Goal: Task Accomplishment & Management: Complete application form

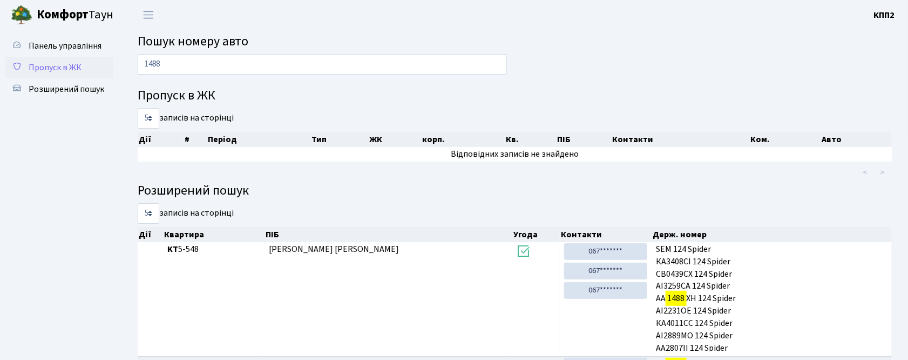
click at [63, 69] on span "Пропуск в ЖК" at bounding box center [55, 68] width 53 height 12
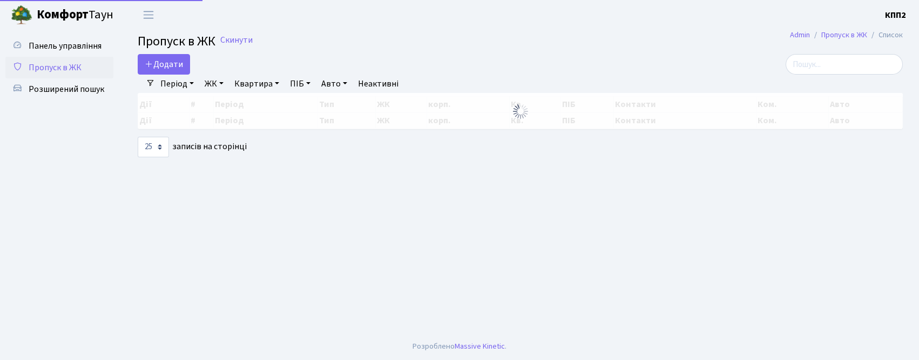
select select "25"
click at [185, 64] on link "Додати" at bounding box center [164, 64] width 52 height 21
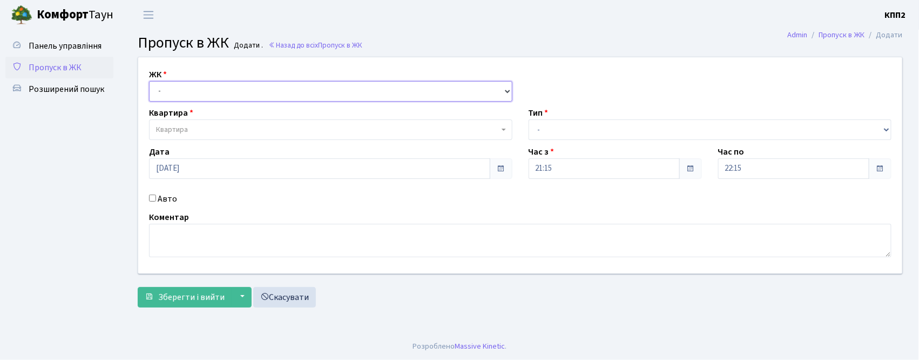
click at [310, 84] on select "- КТ, вул. Регенераторна, 4 КТ2, просп. Соборності, 17 КТ3, вул. Березнева, 16 …" at bounding box center [330, 91] width 363 height 21
select select "271"
click at [149, 81] on select "- КТ, вул. Регенераторна, 4 КТ2, просп. Соборності, 17 КТ3, вул. Березнева, 16 …" at bounding box center [330, 91] width 363 height 21
select select
click at [559, 116] on div "Тип - Доставка Таксі Гості Сервіс" at bounding box center [711, 122] width 380 height 33
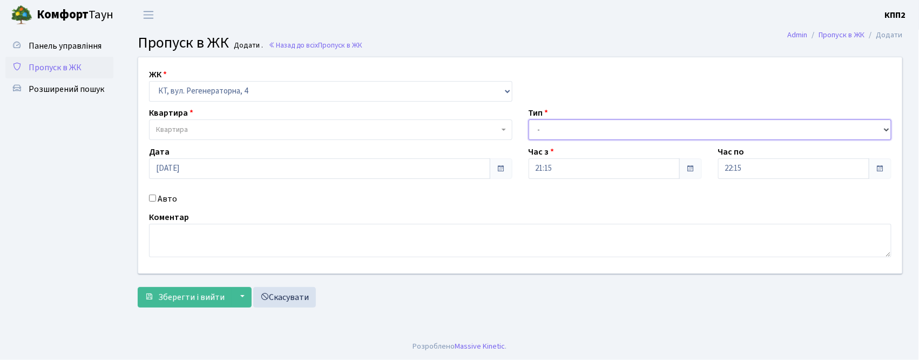
click at [561, 132] on select "- Доставка Таксі Гості Сервіс" at bounding box center [710, 129] width 363 height 21
select select "3"
click at [529, 119] on select "- Доставка Таксі Гості Сервіс" at bounding box center [710, 129] width 363 height 21
click at [184, 131] on span "Квартира" at bounding box center [172, 129] width 32 height 11
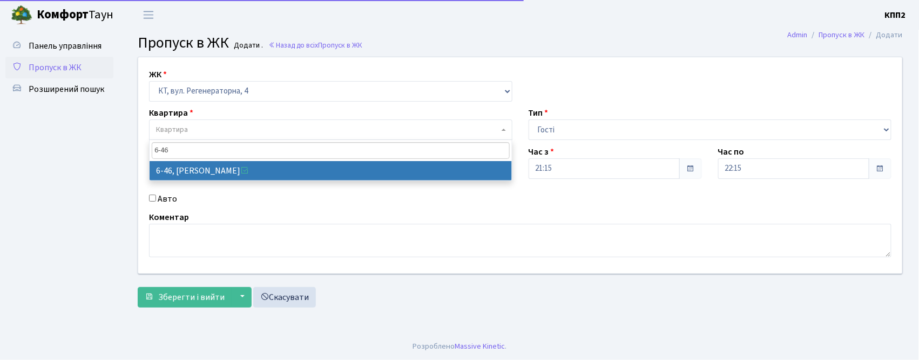
type input "6-46"
select select "5226"
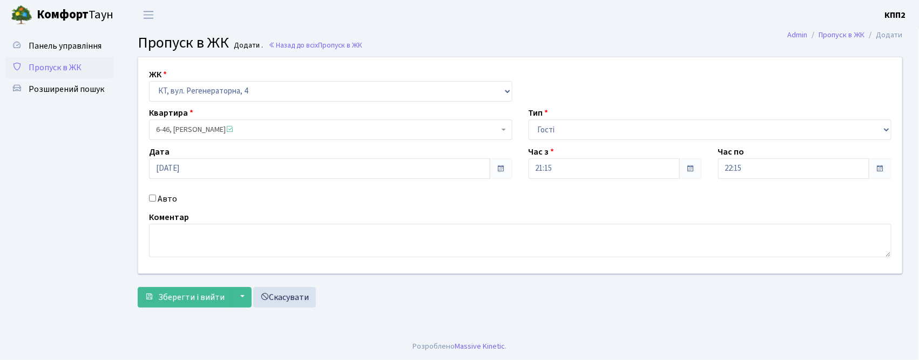
click at [163, 195] on label "Авто" at bounding box center [167, 198] width 19 height 13
click at [156, 195] on input "Авто" at bounding box center [152, 197] width 7 height 7
checkbox input "true"
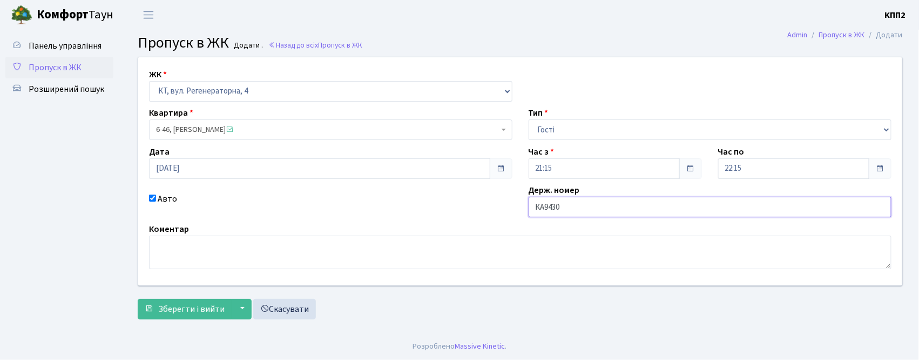
type input "КА9430НН"
click at [170, 320] on div "ЖК - КТ, вул. Регенераторна, 4 КТ2, просп. Соборності, 17 КТ3, вул. Березнева, …" at bounding box center [520, 191] width 781 height 268
click at [169, 320] on div "ЖК - КТ, вул. Регенераторна, 4 КТ2, просп. Соборності, 17 КТ3, вул. Березнева, …" at bounding box center [520, 191] width 781 height 268
click at [164, 316] on button "Зберегти і вийти" at bounding box center [185, 309] width 94 height 21
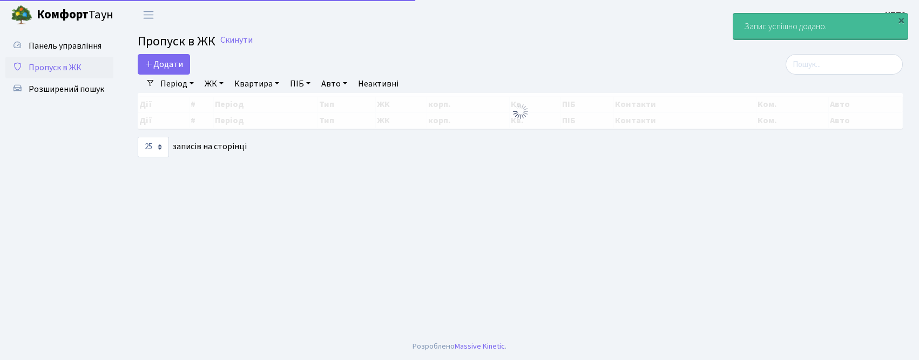
select select "25"
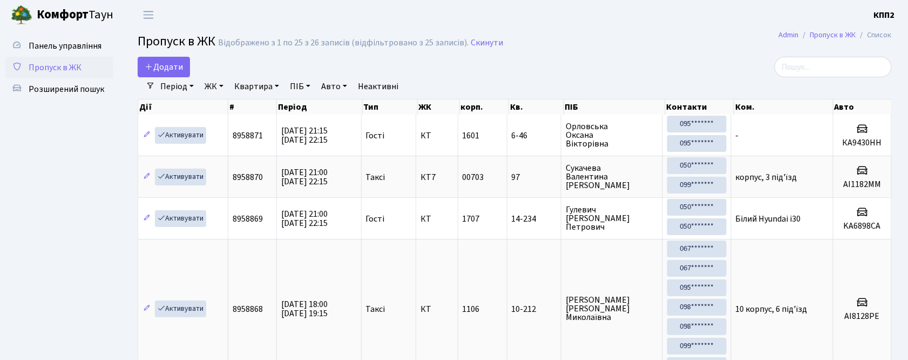
click at [35, 58] on link "Пропуск в ЖК" at bounding box center [59, 68] width 108 height 22
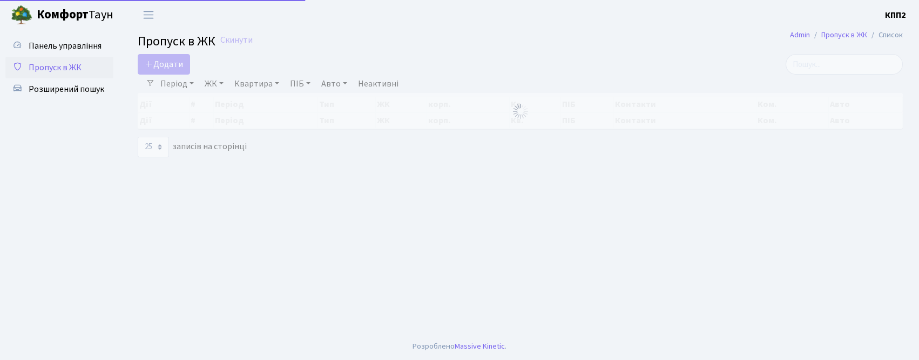
select select "25"
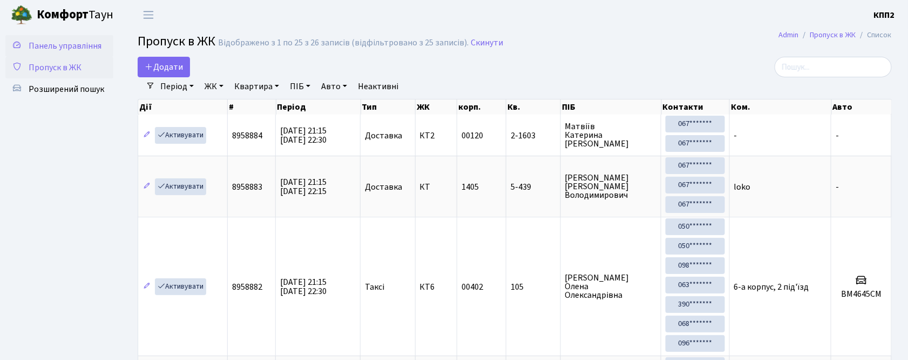
click at [96, 43] on span "Панель управління" at bounding box center [65, 46] width 73 height 12
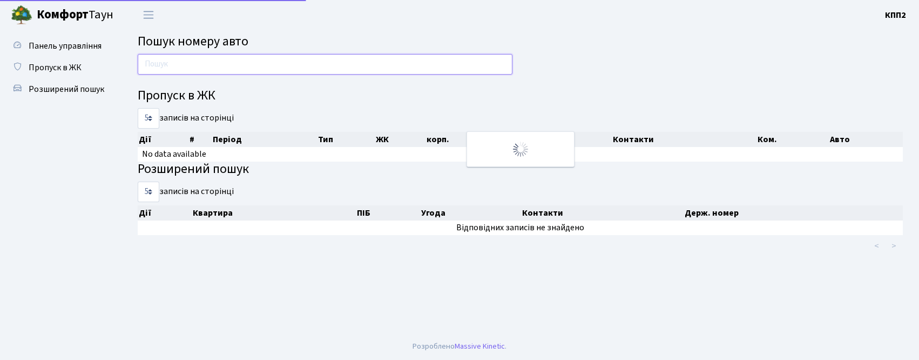
drag, startPoint x: 0, startPoint y: 0, endPoint x: 163, endPoint y: 62, distance: 173.8
click at [163, 62] on input "text" at bounding box center [325, 64] width 375 height 21
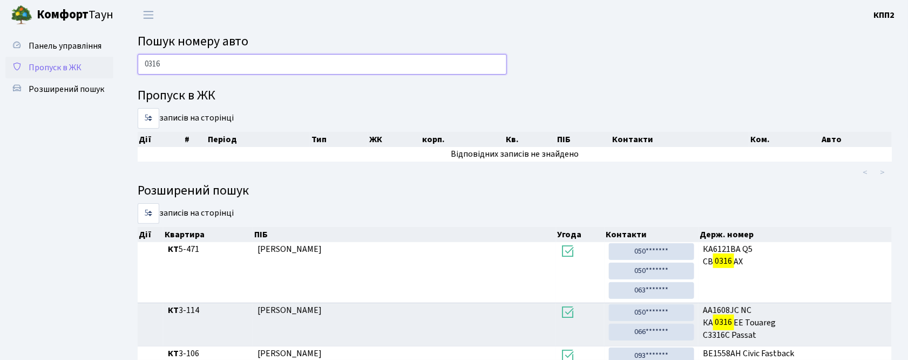
type input "0316"
click at [40, 62] on span "Пропуск в ЖК" at bounding box center [55, 68] width 53 height 12
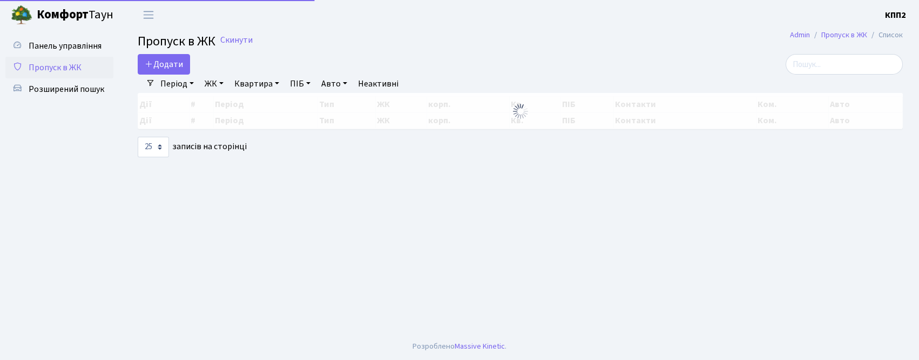
select select "25"
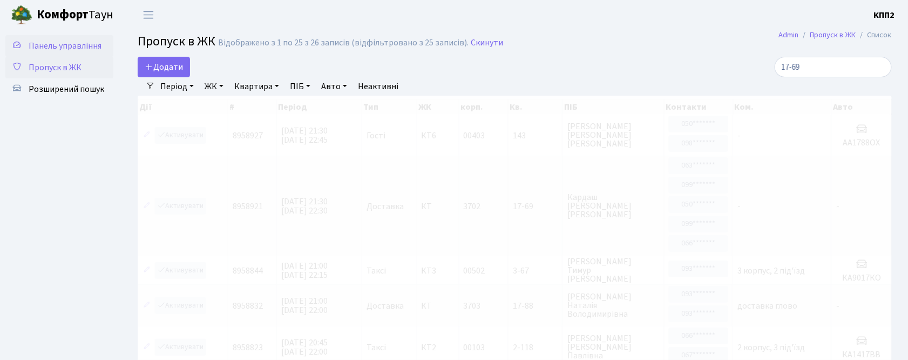
type input "17-69"
click at [85, 50] on span "Панель управління" at bounding box center [65, 46] width 73 height 12
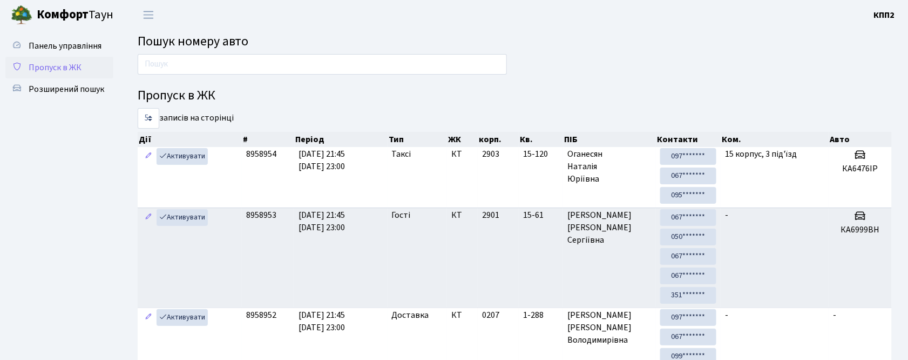
click at [62, 72] on span "Пропуск в ЖК" at bounding box center [55, 68] width 53 height 12
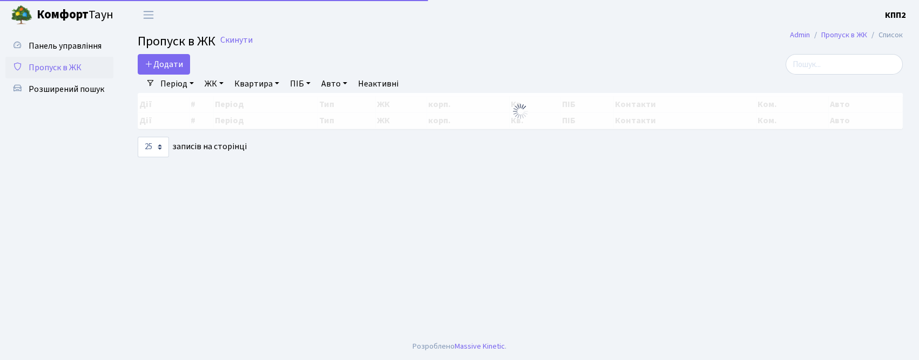
select select "25"
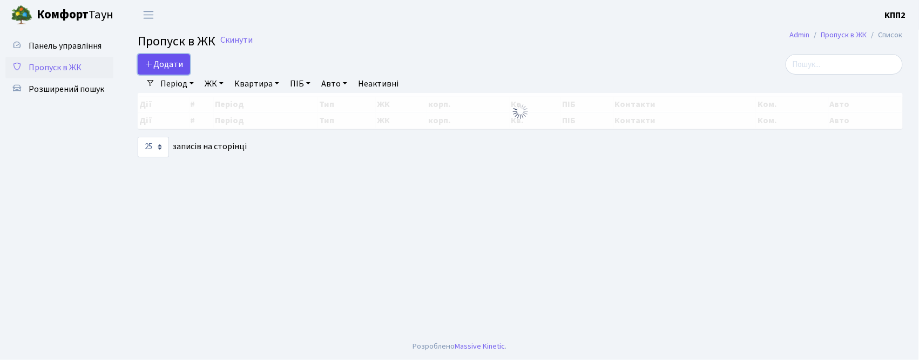
click at [174, 60] on link "Додати" at bounding box center [164, 64] width 52 height 21
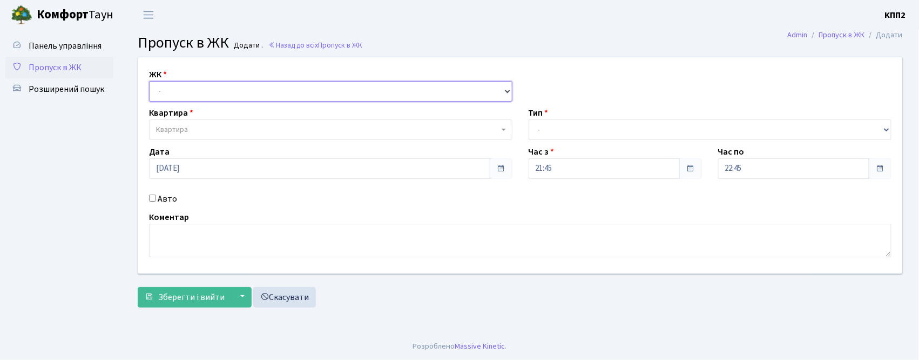
click at [215, 93] on select "- КТ, вул. Регенераторна, 4 КТ2, просп. Соборності, 17 КТ3, вул. Березнева, 16 …" at bounding box center [330, 91] width 363 height 21
select select "271"
click at [149, 81] on select "- КТ, вул. Регенераторна, 4 КТ2, просп. Соборності, 17 КТ3, вул. Березнева, 16 …" at bounding box center [330, 91] width 363 height 21
select select
click at [212, 123] on span "Квартира" at bounding box center [330, 129] width 363 height 21
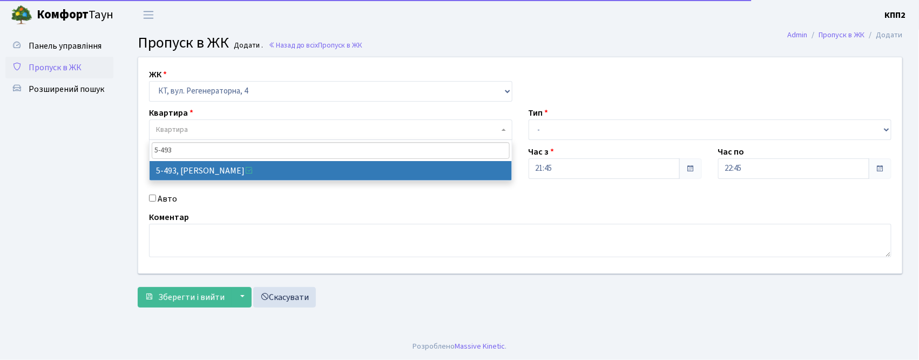
click at [195, 157] on input "5-493" at bounding box center [331, 150] width 358 height 17
type input "5-493"
select select "2021"
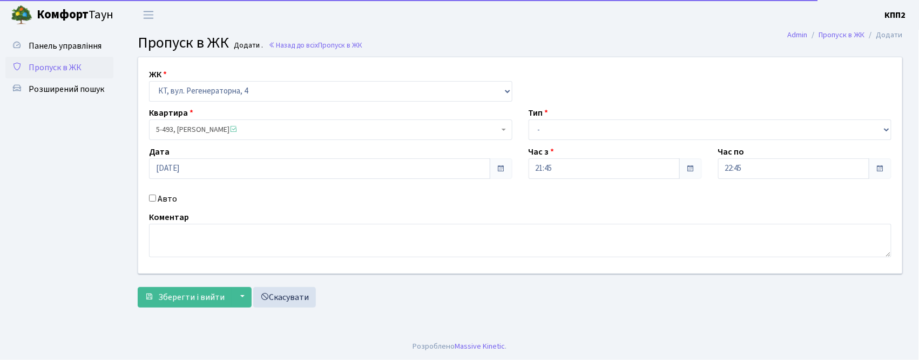
click at [154, 193] on div "Авто" at bounding box center [331, 198] width 380 height 13
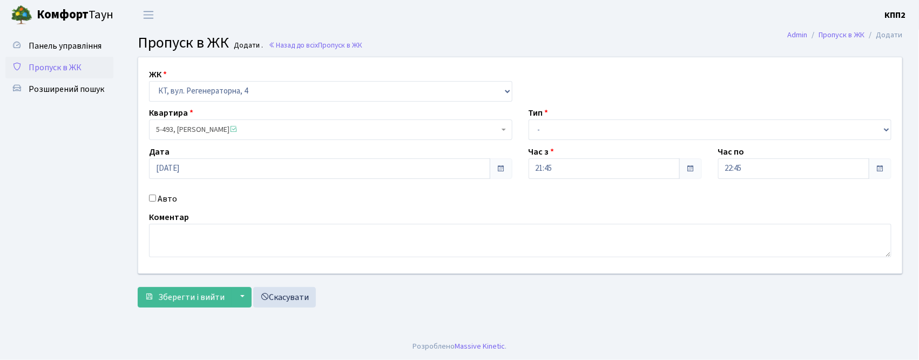
click at [156, 193] on div "Авто" at bounding box center [331, 198] width 380 height 13
click at [162, 200] on label "Авто" at bounding box center [167, 198] width 19 height 13
click at [156, 200] on input "Авто" at bounding box center [152, 197] width 7 height 7
checkbox input "true"
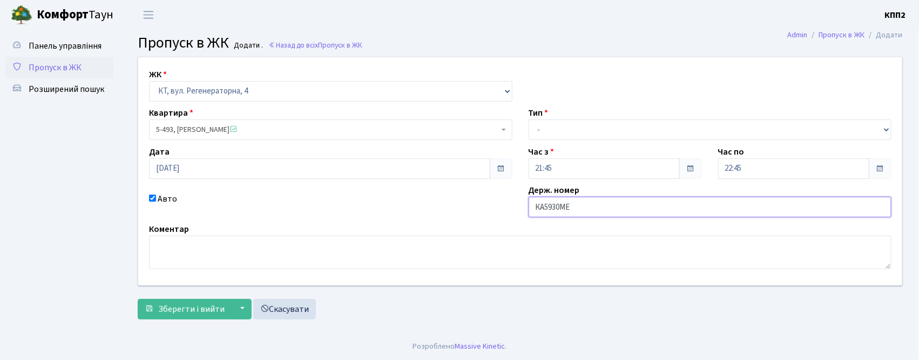
type input "КА5930МЕ"
click at [598, 134] on select "- Доставка Таксі Гості Сервіс" at bounding box center [710, 129] width 363 height 21
select select "3"
click at [529, 119] on select "- Доставка Таксі Гості Сервіс" at bounding box center [710, 129] width 363 height 21
click at [601, 208] on input "КА5930МЕ" at bounding box center [710, 207] width 363 height 21
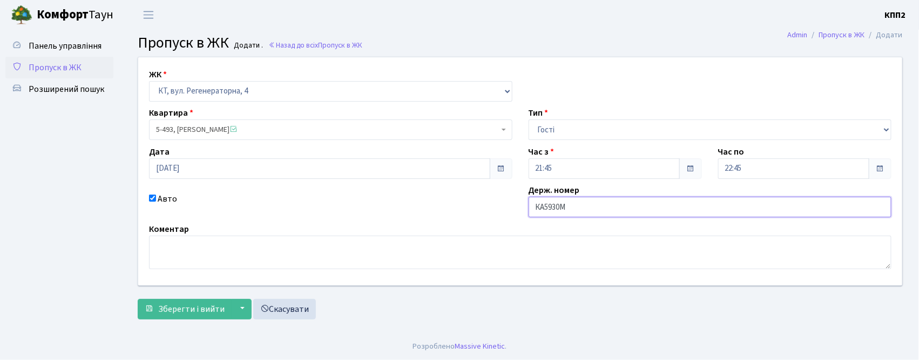
type input "КА5930МЕ"
click at [166, 306] on span "Зберегти і вийти" at bounding box center [191, 309] width 66 height 12
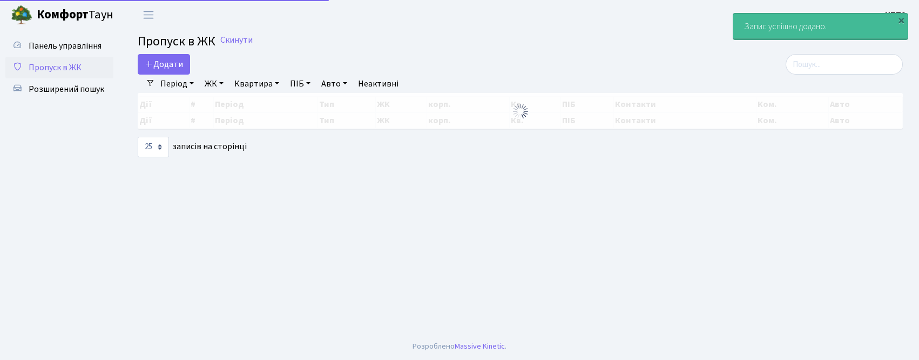
select select "25"
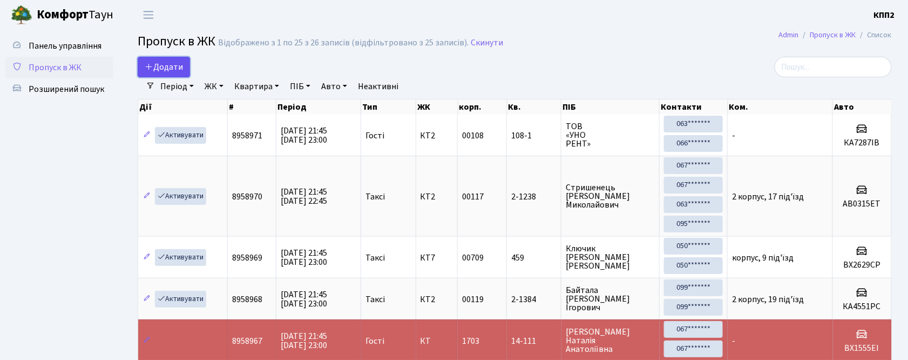
click at [160, 72] on span "Додати" at bounding box center [164, 67] width 38 height 12
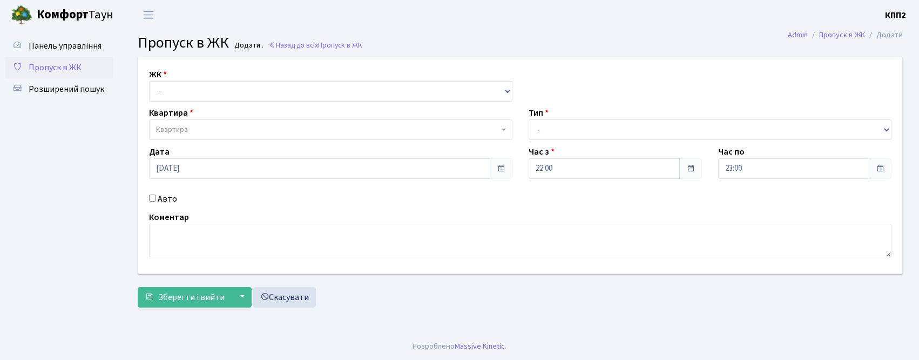
click at [171, 90] on select "- КТ, вул. Регенераторна, 4 КТ2, просп. [STREET_ADDRESS] [STREET_ADDRESS] [PERS…" at bounding box center [330, 91] width 363 height 21
select select "271"
click at [149, 81] on select "- КТ, вул. Регенераторна, 4 КТ2, просп. Соборності, 17 КТ3, вул. Березнева, 16 …" at bounding box center [330, 91] width 363 height 21
select select
click at [164, 136] on span "Квартира" at bounding box center [330, 129] width 363 height 21
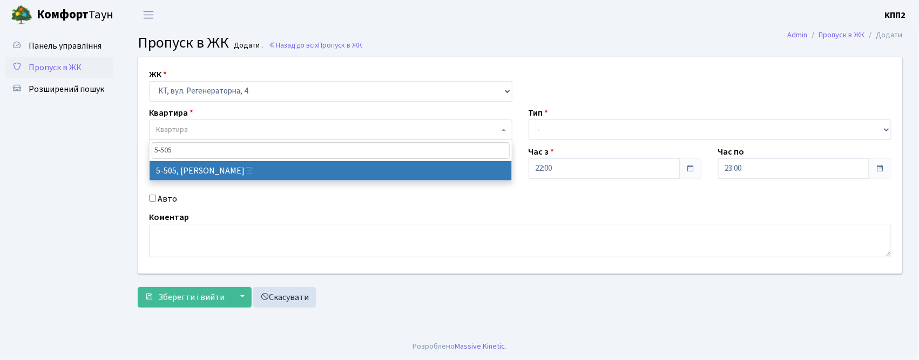
type input "5-505"
select select "2033"
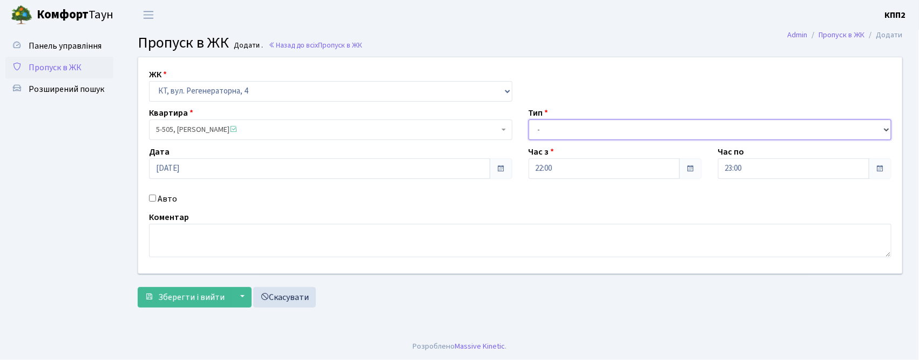
click at [563, 125] on select "- Доставка Таксі Гості Сервіс" at bounding box center [710, 129] width 363 height 21
select select "1"
click at [529, 119] on select "- Доставка Таксі Гості Сервіс" at bounding box center [710, 129] width 363 height 21
click at [165, 199] on label "Авто" at bounding box center [167, 198] width 19 height 13
click at [156, 199] on input "Авто" at bounding box center [152, 197] width 7 height 7
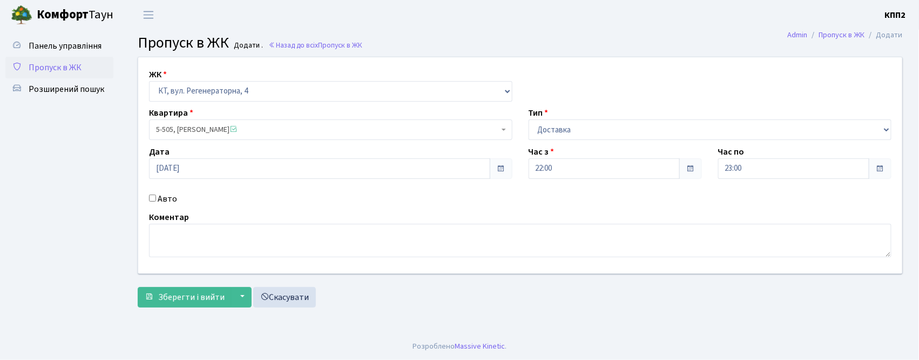
checkbox input "true"
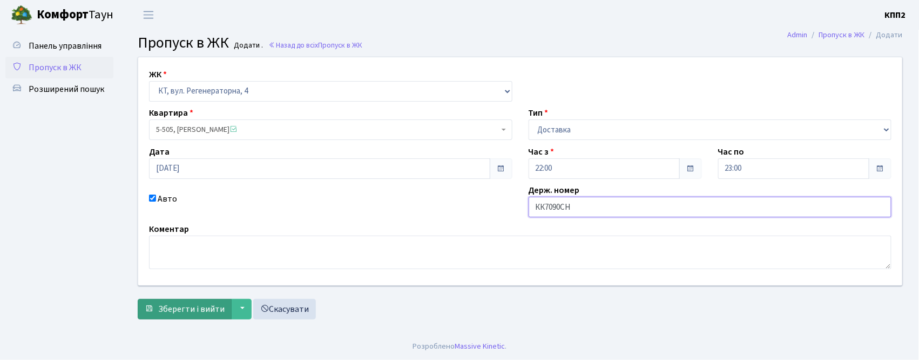
type input "КК7090СН"
click at [200, 304] on span "Зберегти і вийти" at bounding box center [191, 309] width 66 height 12
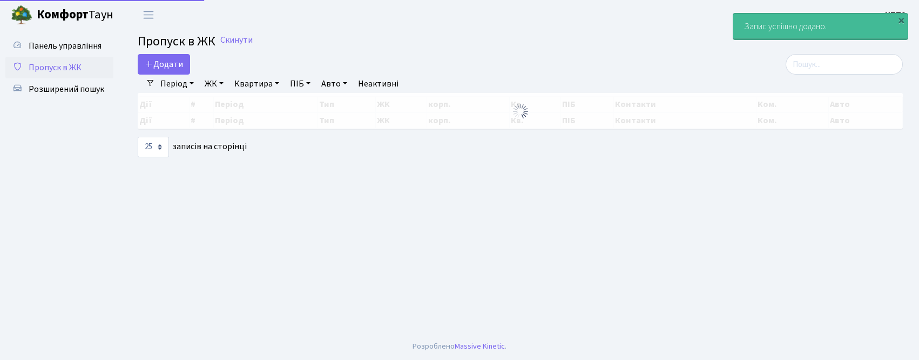
select select "25"
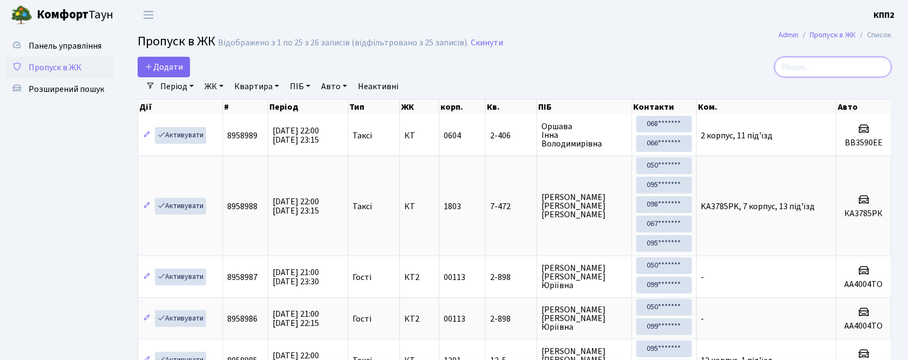
click at [839, 67] on input "search" at bounding box center [833, 67] width 117 height 21
type input "13-135"
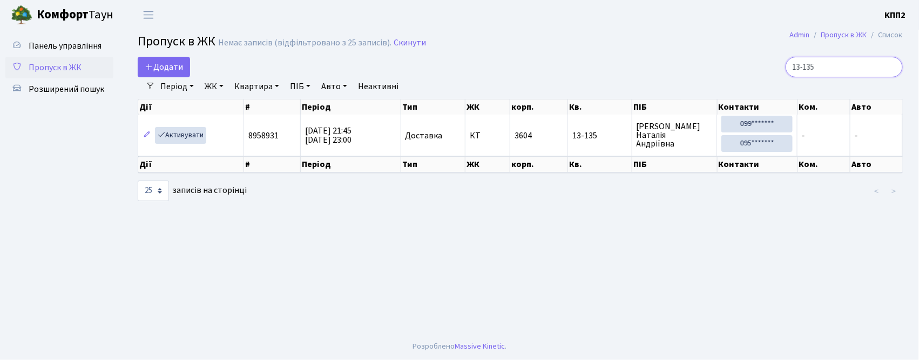
click at [892, 68] on input "13-135" at bounding box center [844, 67] width 117 height 21
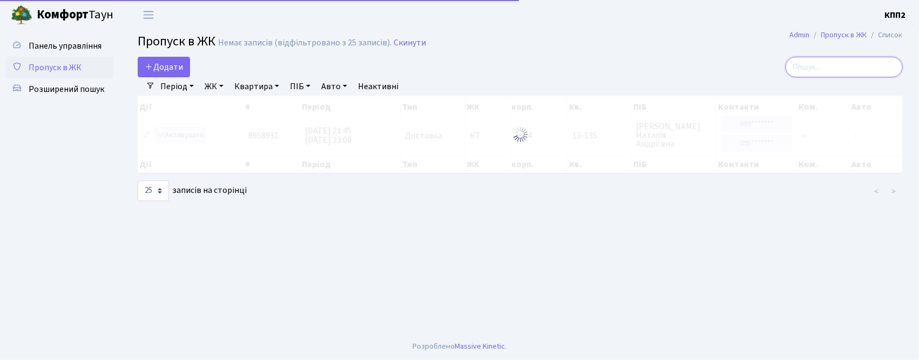
click at [871, 71] on input "search" at bounding box center [844, 67] width 117 height 21
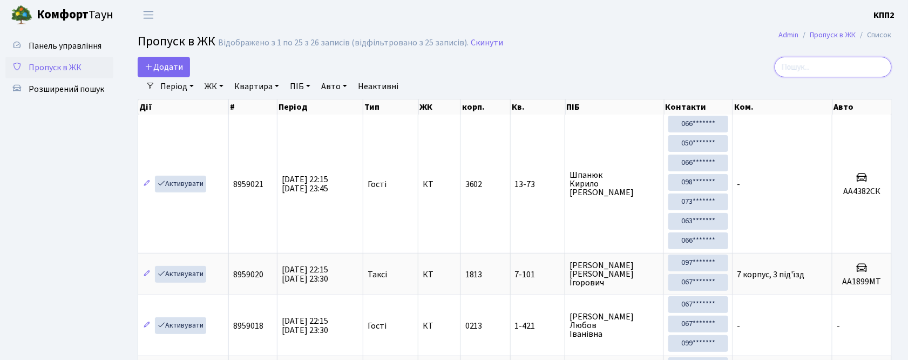
click at [871, 70] on input "search" at bounding box center [833, 67] width 117 height 21
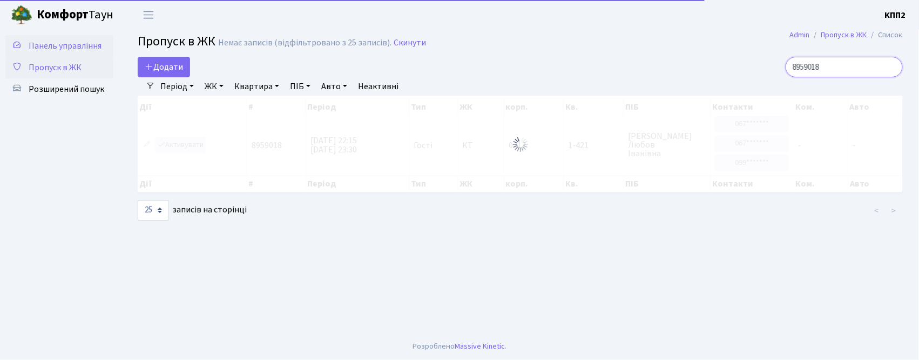
type input "8959018"
click at [48, 44] on span "Панель управління" at bounding box center [65, 46] width 73 height 12
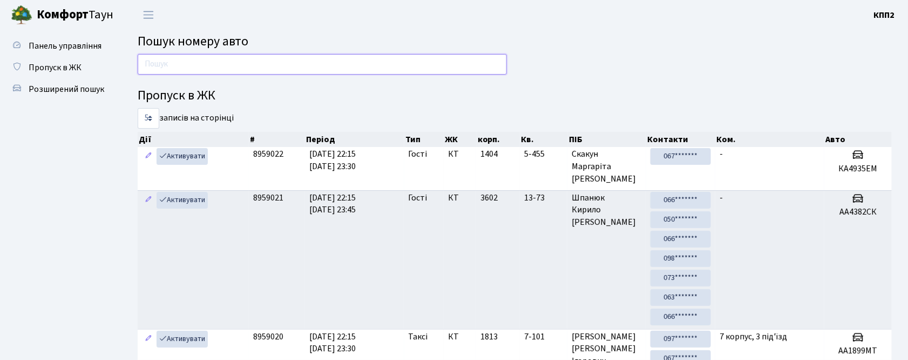
click at [152, 57] on input "text" at bounding box center [322, 64] width 369 height 21
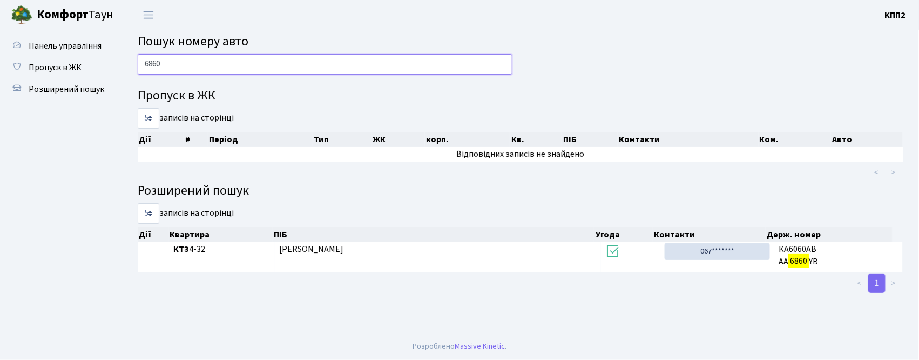
click at [188, 57] on input "6860" at bounding box center [325, 64] width 375 height 21
type input "6860"
click at [64, 67] on span "Пропуск в ЖК" at bounding box center [55, 68] width 53 height 12
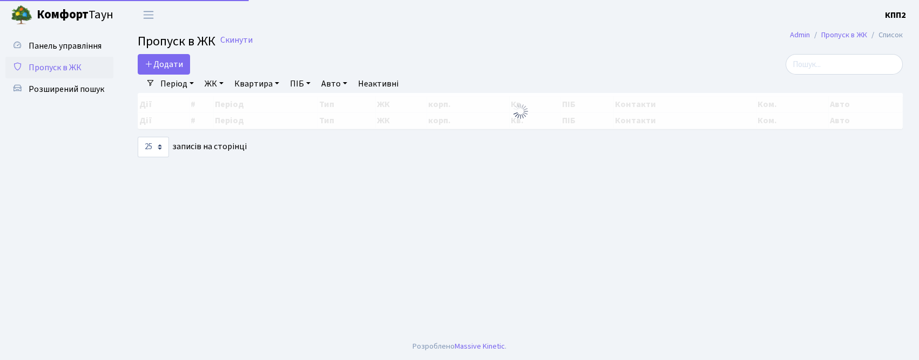
select select "25"
click at [834, 55] on input "search" at bounding box center [844, 64] width 117 height 21
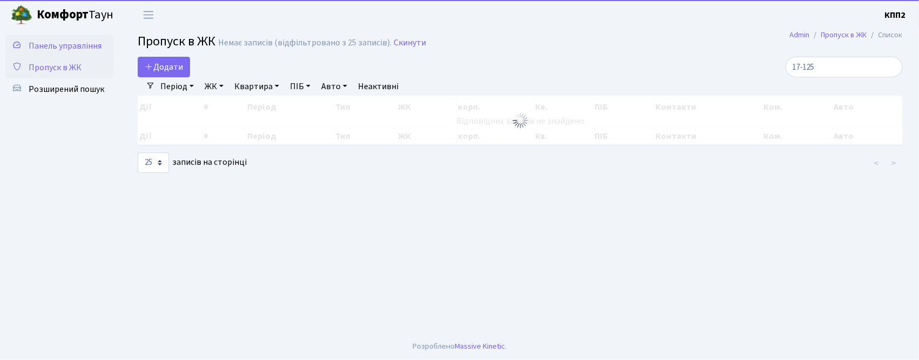
type input "17-125"
click at [98, 37] on link "Панель управління" at bounding box center [59, 46] width 108 height 22
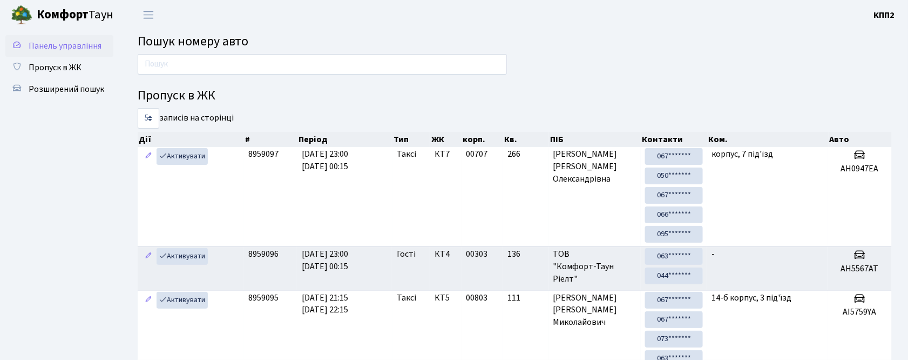
click at [83, 50] on span "Панель управління" at bounding box center [65, 46] width 73 height 12
